Goal: Task Accomplishment & Management: Manage account settings

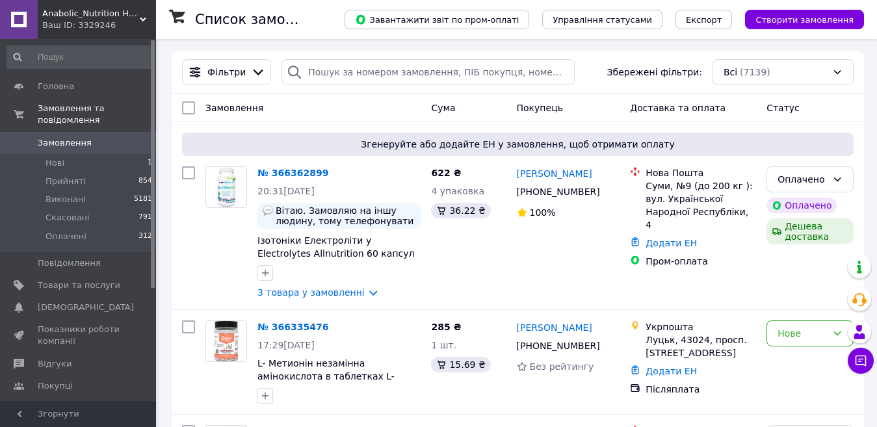
scroll to position [132, 0]
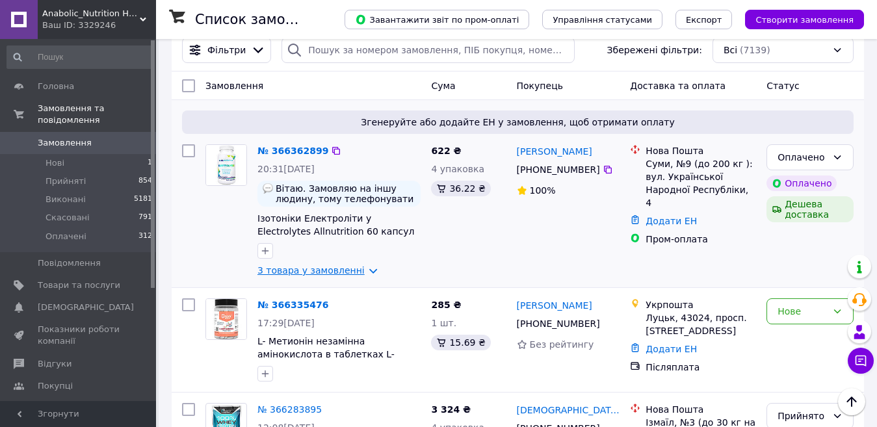
click at [286, 271] on link "3 товара у замовленні" at bounding box center [311, 270] width 107 height 10
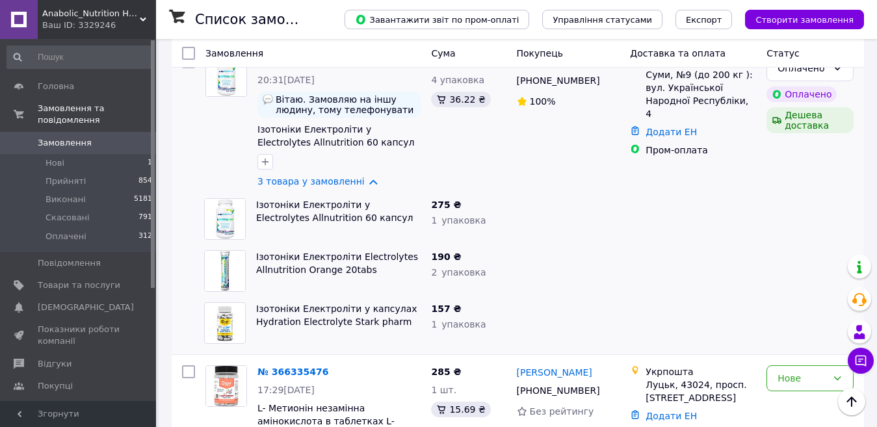
scroll to position [110, 0]
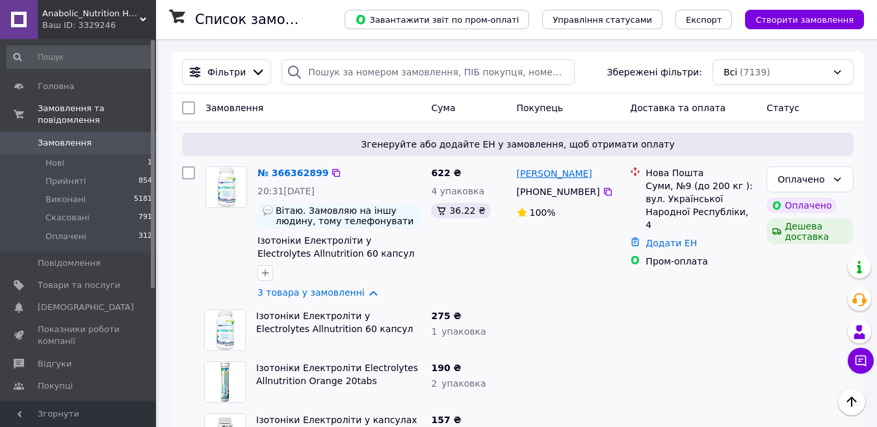
click at [533, 175] on link "[PERSON_NAME]" at bounding box center [554, 173] width 75 height 13
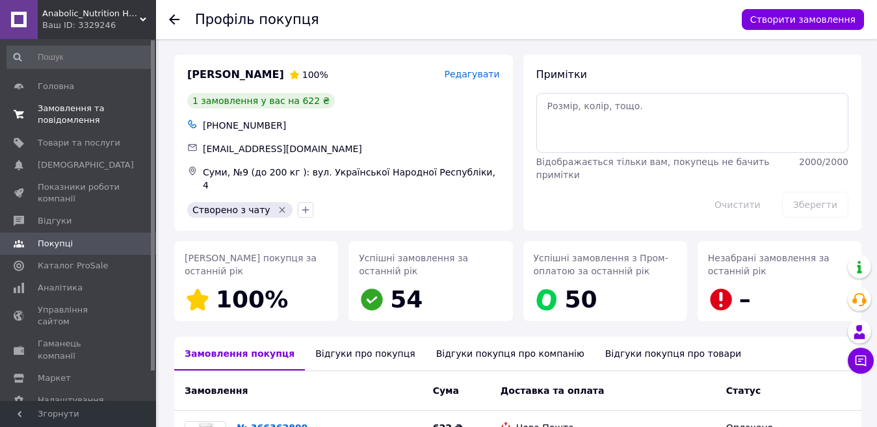
click at [54, 116] on span "Замовлення та повідомлення" at bounding box center [79, 114] width 83 height 23
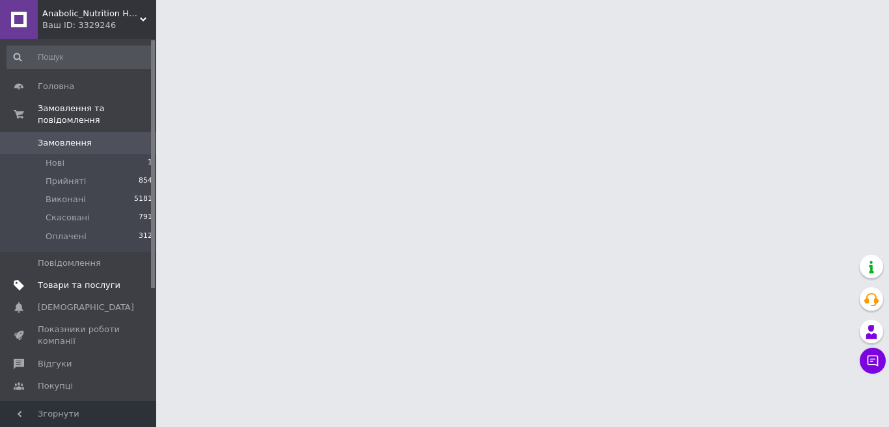
click at [83, 280] on span "Товари та послуги" at bounding box center [79, 286] width 83 height 12
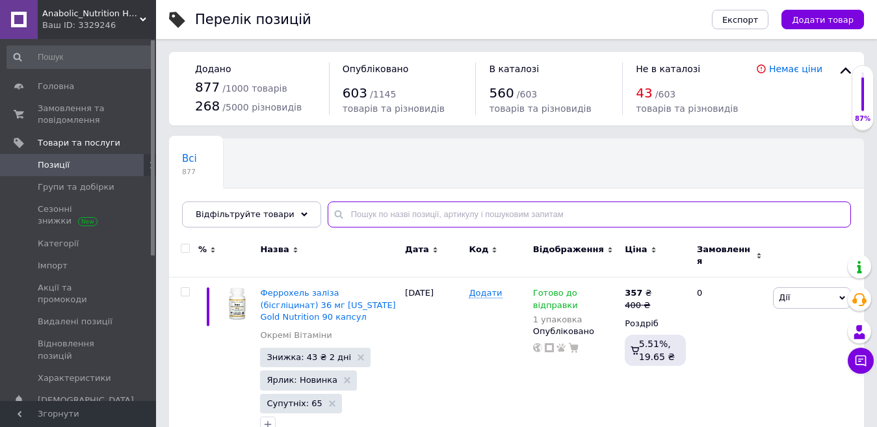
click at [337, 213] on input "text" at bounding box center [590, 215] width 524 height 26
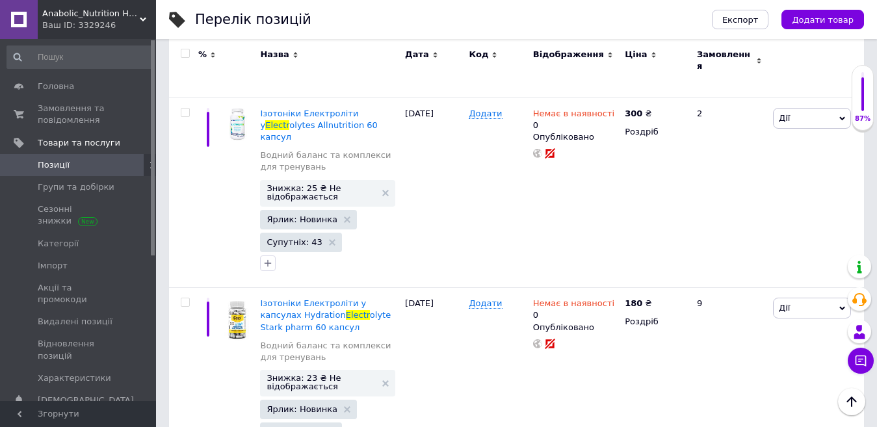
scroll to position [1159, 0]
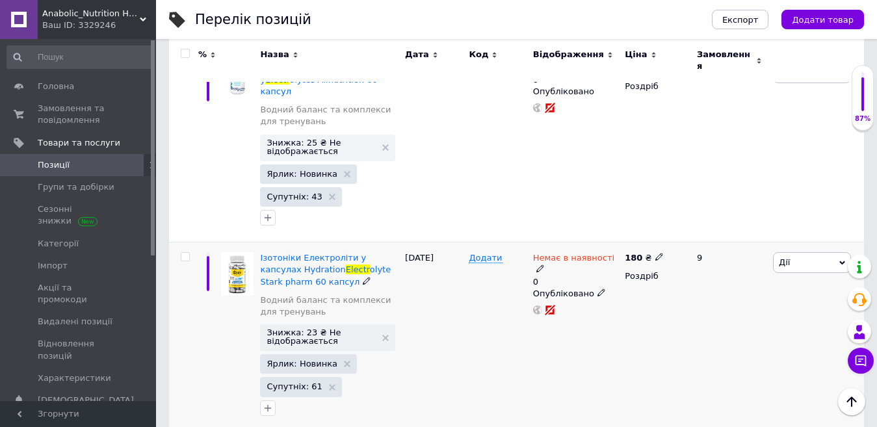
type input "electr"
click at [544, 265] on icon at bounding box center [541, 269] width 8 height 8
click at [661, 265] on li "В наявності" at bounding box center [690, 274] width 124 height 18
click at [649, 284] on input "0" at bounding box center [677, 297] width 99 height 26
click at [567, 277] on div "Немає в наявності 0 Наявність В наявності Немає в наявності Під замовлення Гото…" at bounding box center [576, 338] width 92 height 191
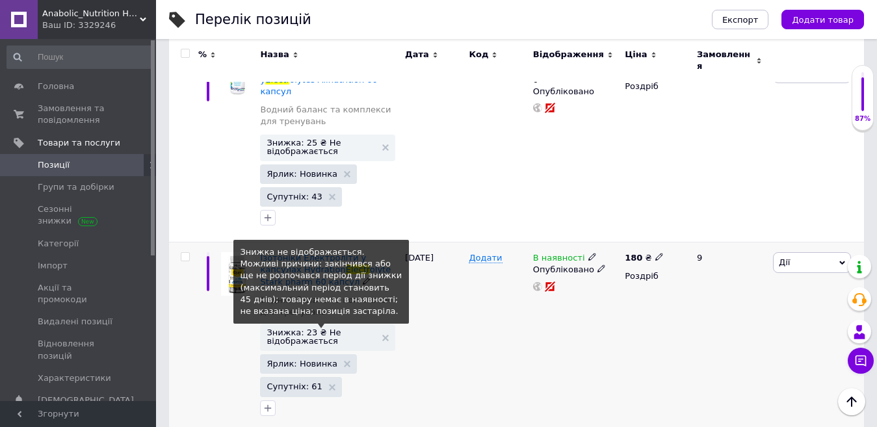
click at [309, 328] on span "Знижка: 23 ₴ Не відображається" at bounding box center [321, 336] width 109 height 17
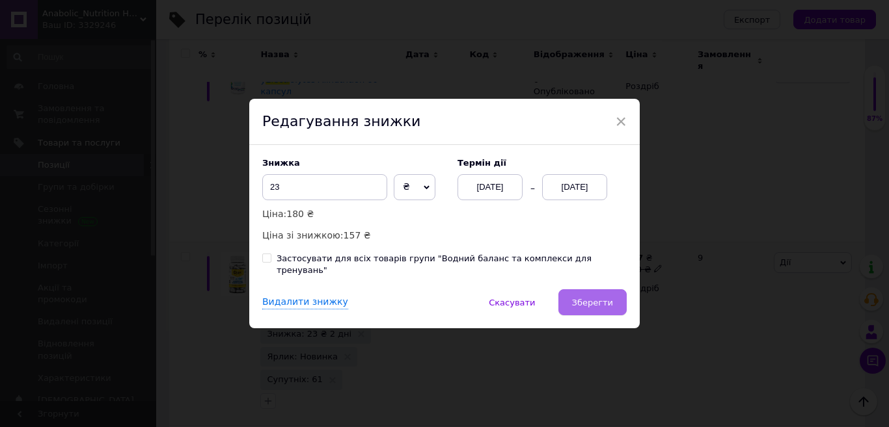
click at [585, 298] on span "Зберегти" at bounding box center [592, 303] width 41 height 10
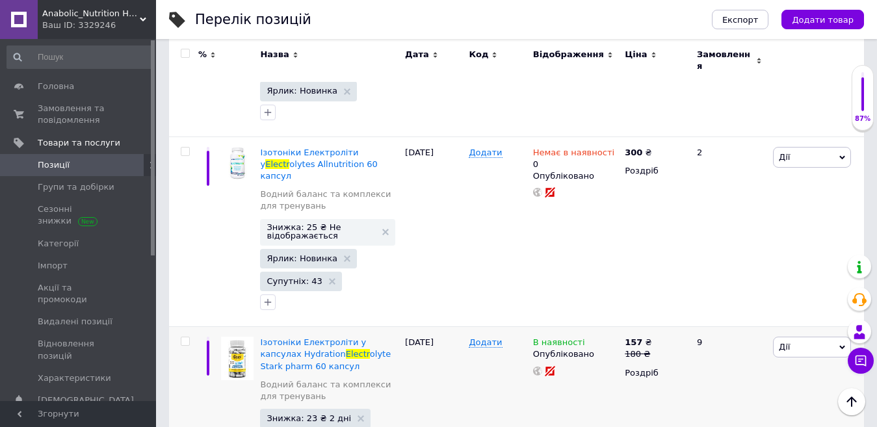
scroll to position [1063, 0]
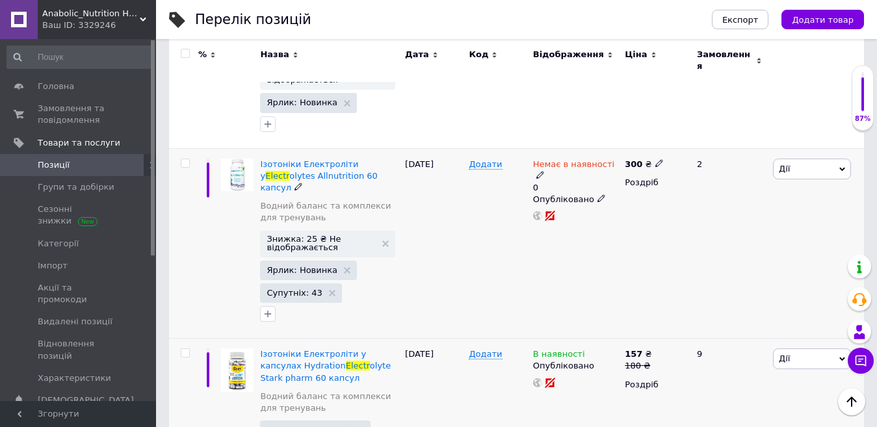
click at [598, 195] on use at bounding box center [601, 198] width 7 height 7
click at [582, 215] on li "Прихований" at bounding box center [573, 224] width 90 height 18
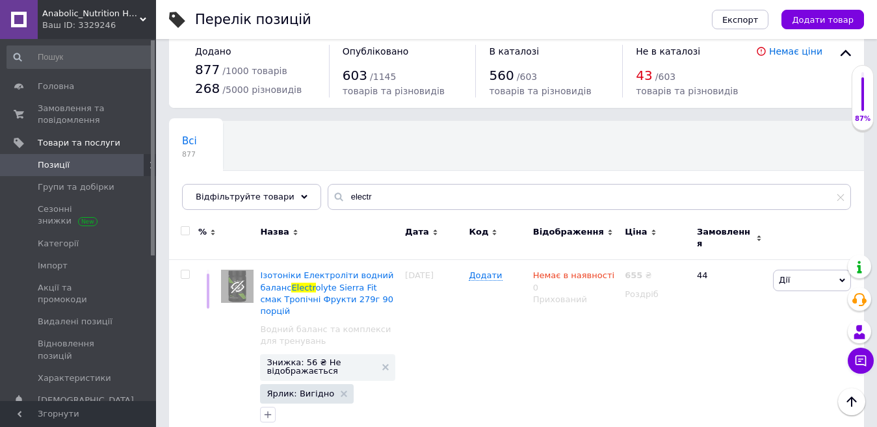
scroll to position [0, 0]
